Goal: Information Seeking & Learning: Learn about a topic

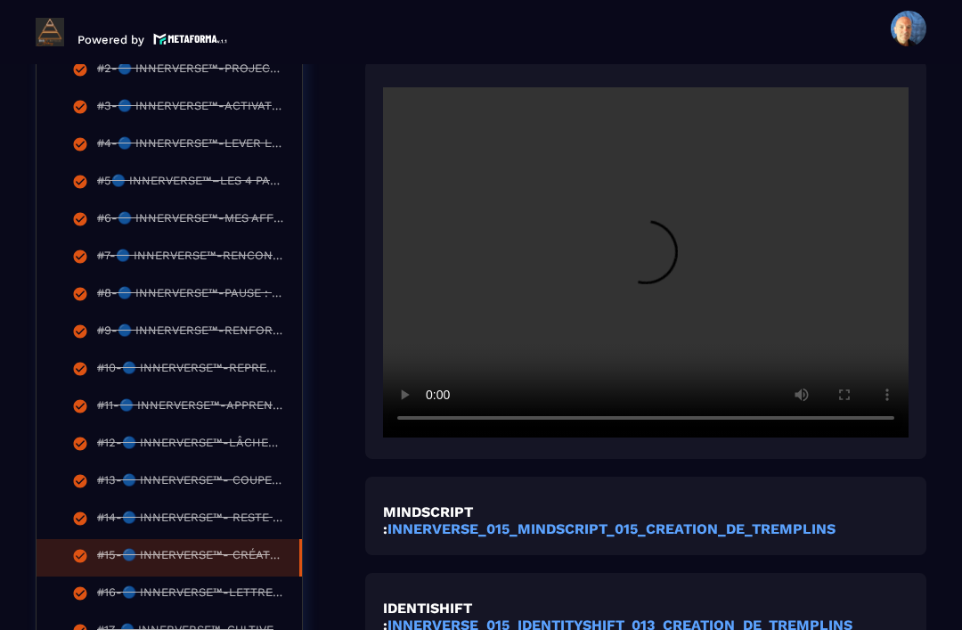
scroll to position [599, 0]
click at [656, 226] on video at bounding box center [645, 261] width 525 height 350
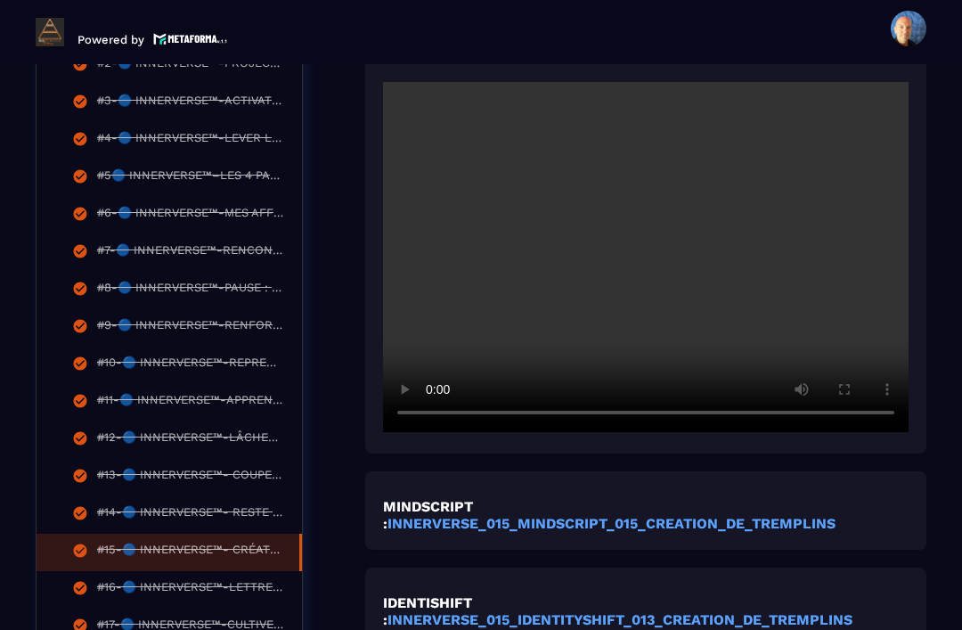
click at [652, 228] on video at bounding box center [645, 257] width 525 height 350
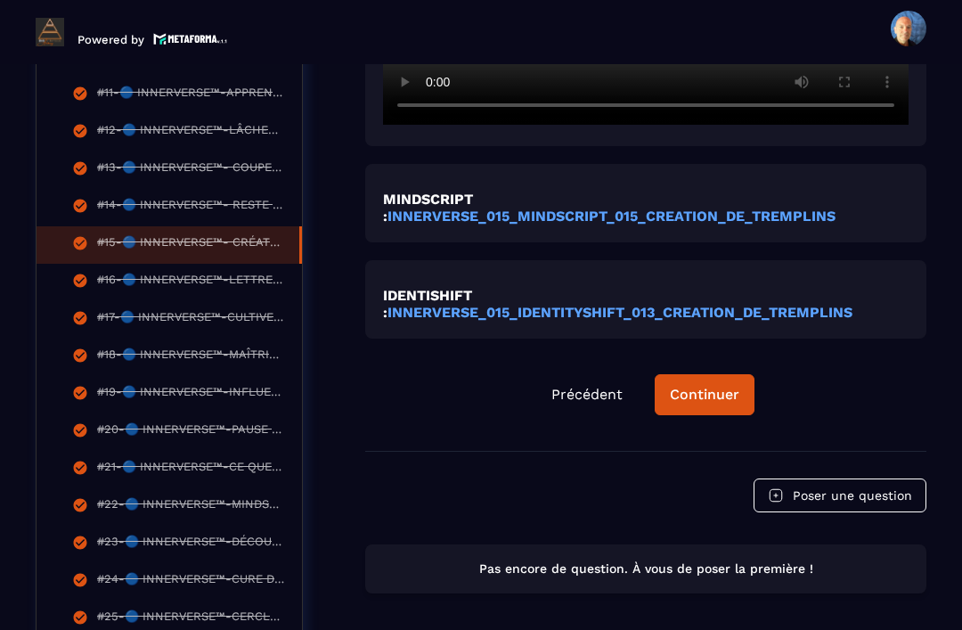
scroll to position [910, 0]
click at [703, 387] on div "Continuer" at bounding box center [704, 396] width 69 height 18
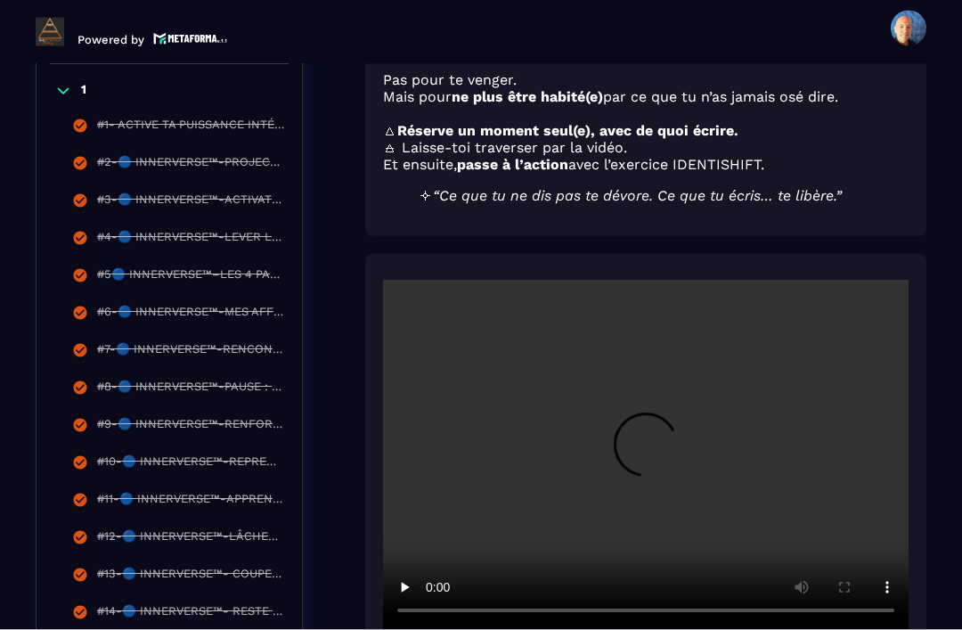
scroll to position [57, 0]
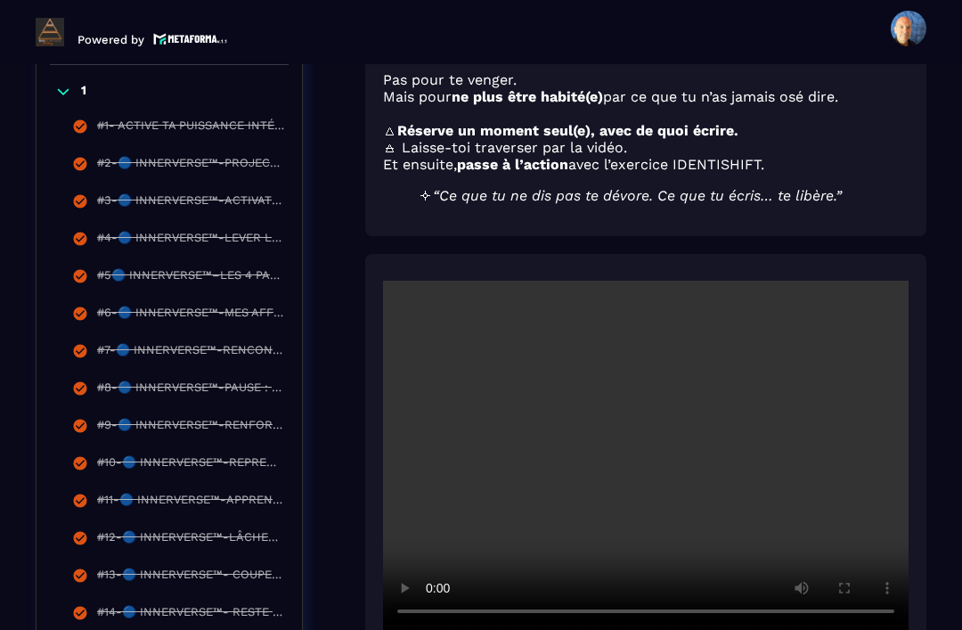
click at [642, 430] on video at bounding box center [645, 456] width 525 height 350
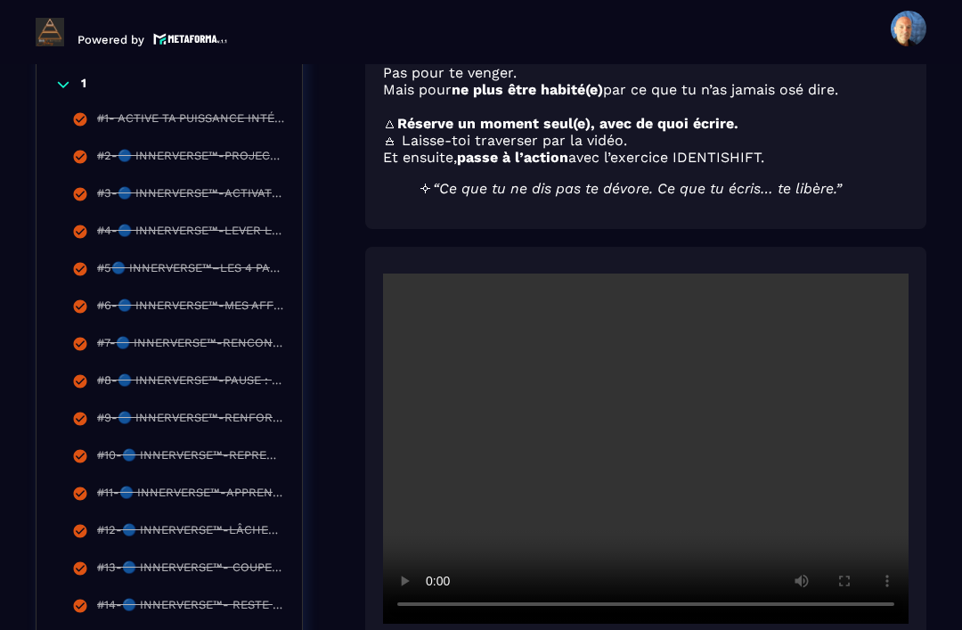
click at [598, 465] on video at bounding box center [645, 448] width 525 height 350
click at [608, 424] on video at bounding box center [645, 448] width 525 height 350
click at [654, 433] on video at bounding box center [645, 448] width 525 height 350
click at [635, 428] on video at bounding box center [645, 448] width 525 height 350
click at [650, 420] on video at bounding box center [645, 448] width 525 height 350
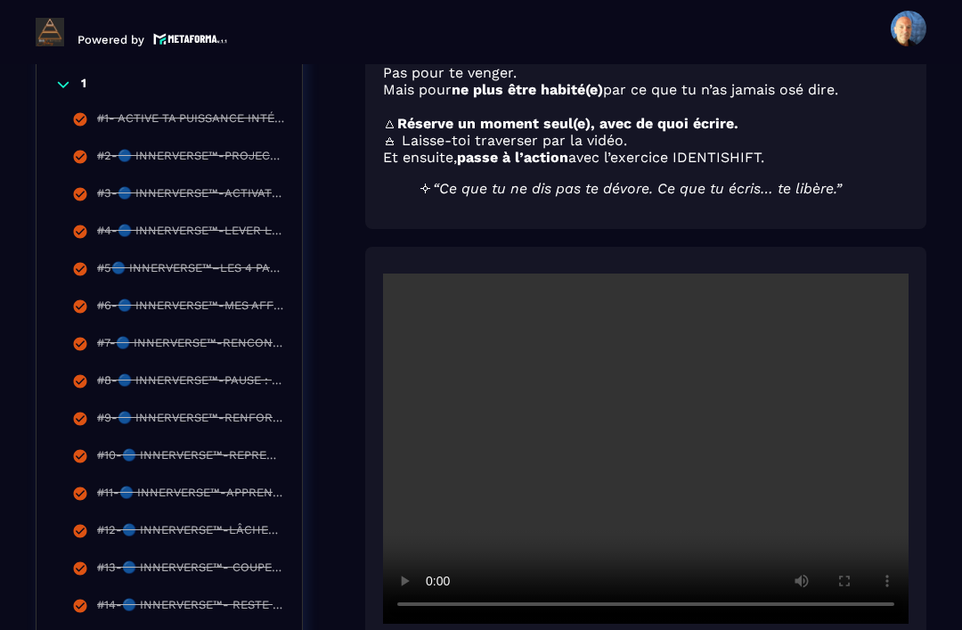
click at [641, 418] on video at bounding box center [645, 448] width 525 height 350
click at [637, 426] on video at bounding box center [645, 448] width 525 height 350
click at [652, 420] on video at bounding box center [645, 448] width 525 height 350
click at [552, 575] on video at bounding box center [645, 448] width 525 height 350
click at [632, 413] on video at bounding box center [645, 448] width 525 height 350
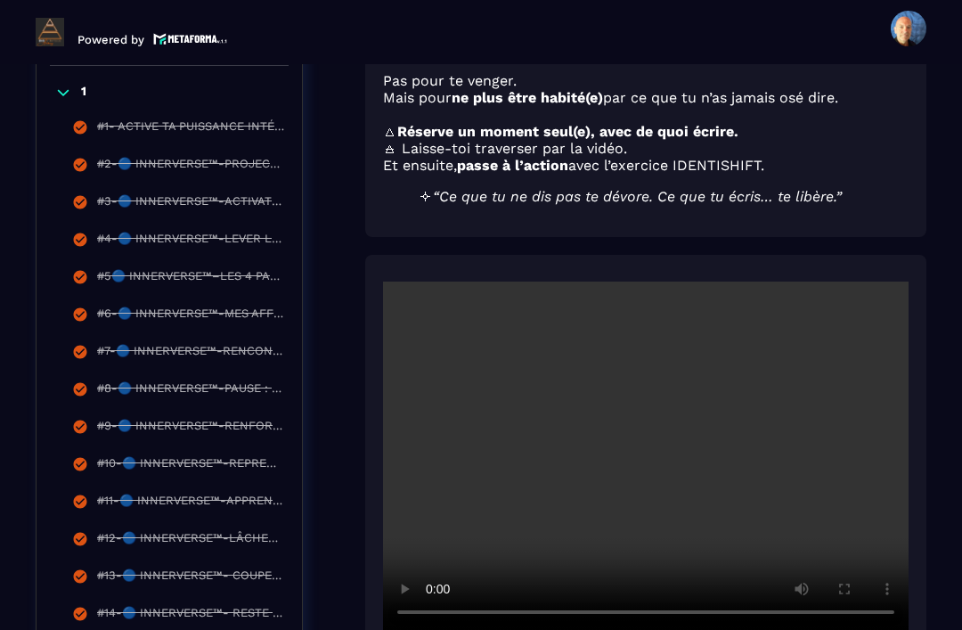
scroll to position [501, 0]
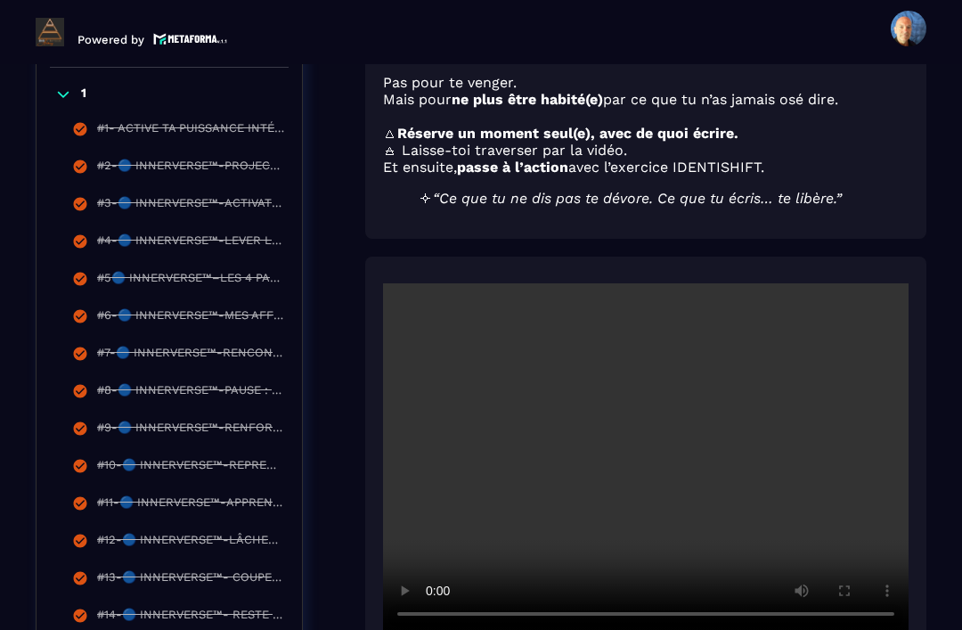
click at [663, 428] on video at bounding box center [645, 458] width 525 height 350
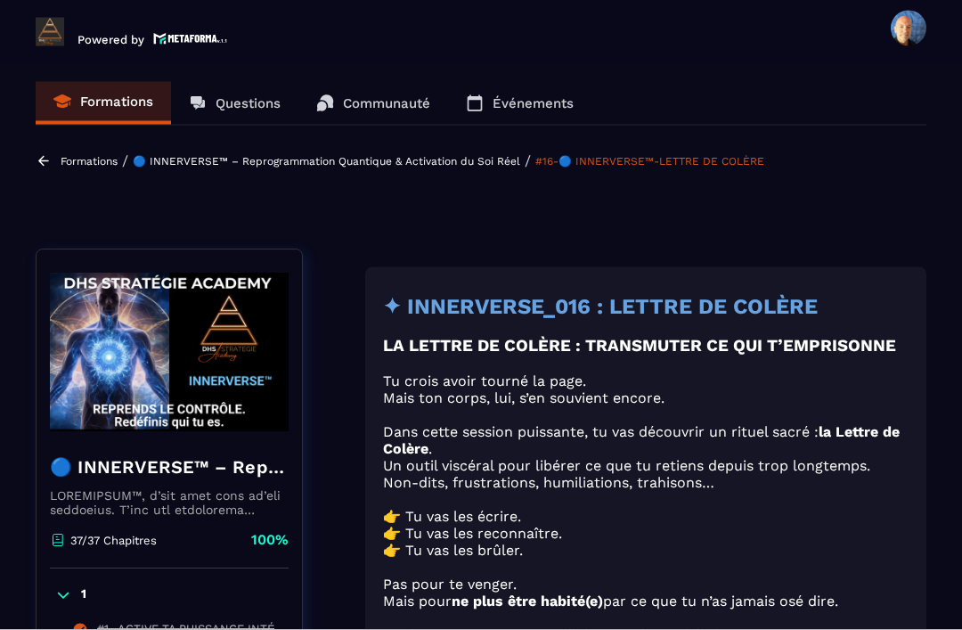
scroll to position [0, 0]
